Goal: Task Accomplishment & Management: Manage account settings

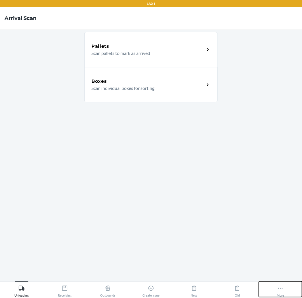
click at [281, 287] on icon at bounding box center [281, 288] width 6 height 6
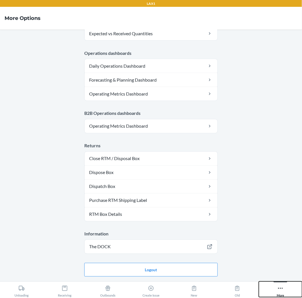
scroll to position [263, 0]
click at [140, 268] on button "Logout" at bounding box center [151, 270] width 134 height 14
